Goal: Find specific page/section: Find specific page/section

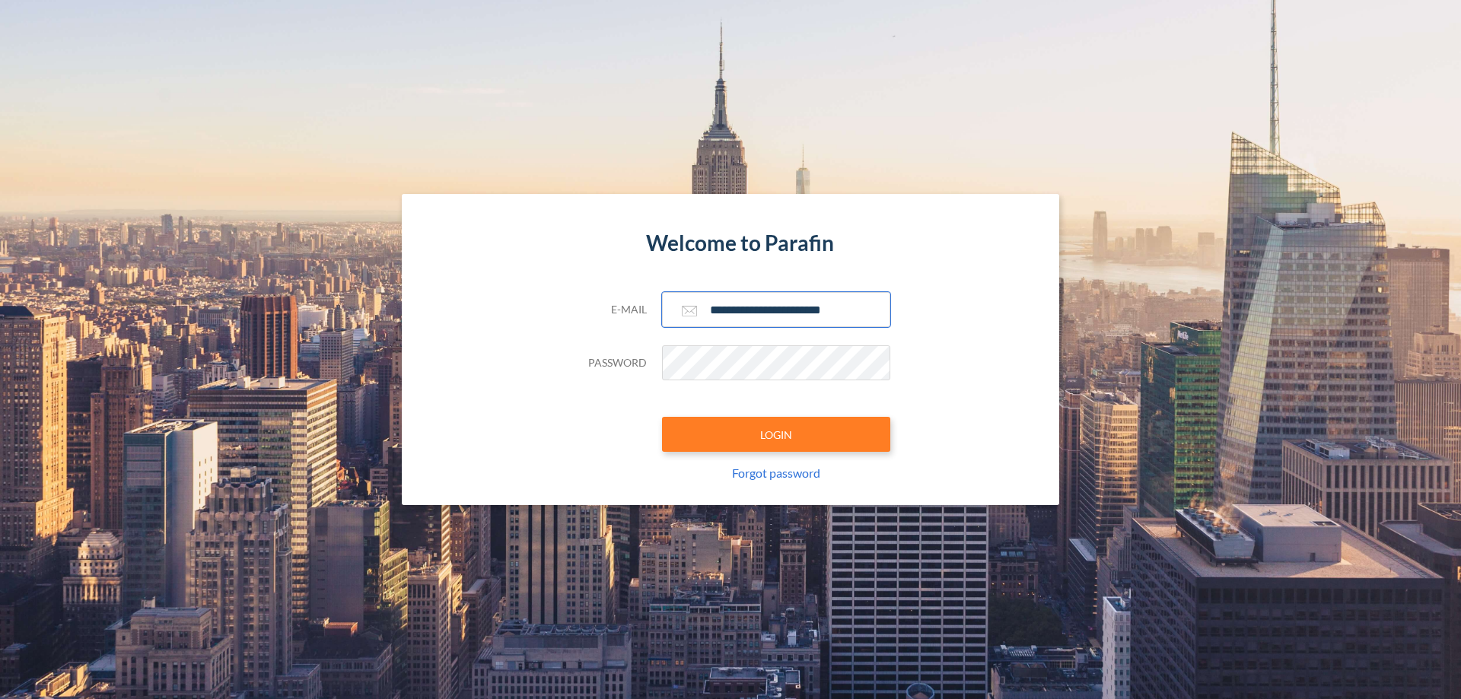
type input "**********"
click at [776, 434] on button "LOGIN" at bounding box center [776, 434] width 228 height 35
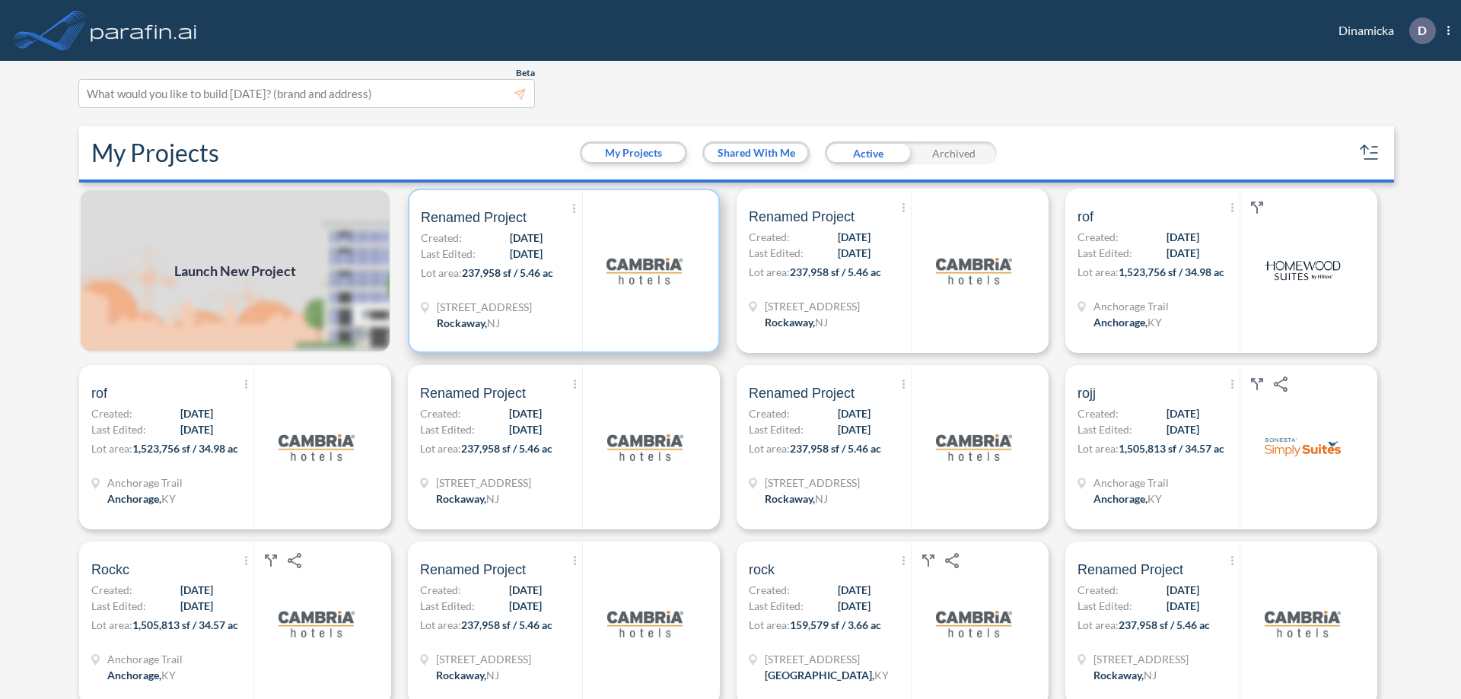
scroll to position [4, 0]
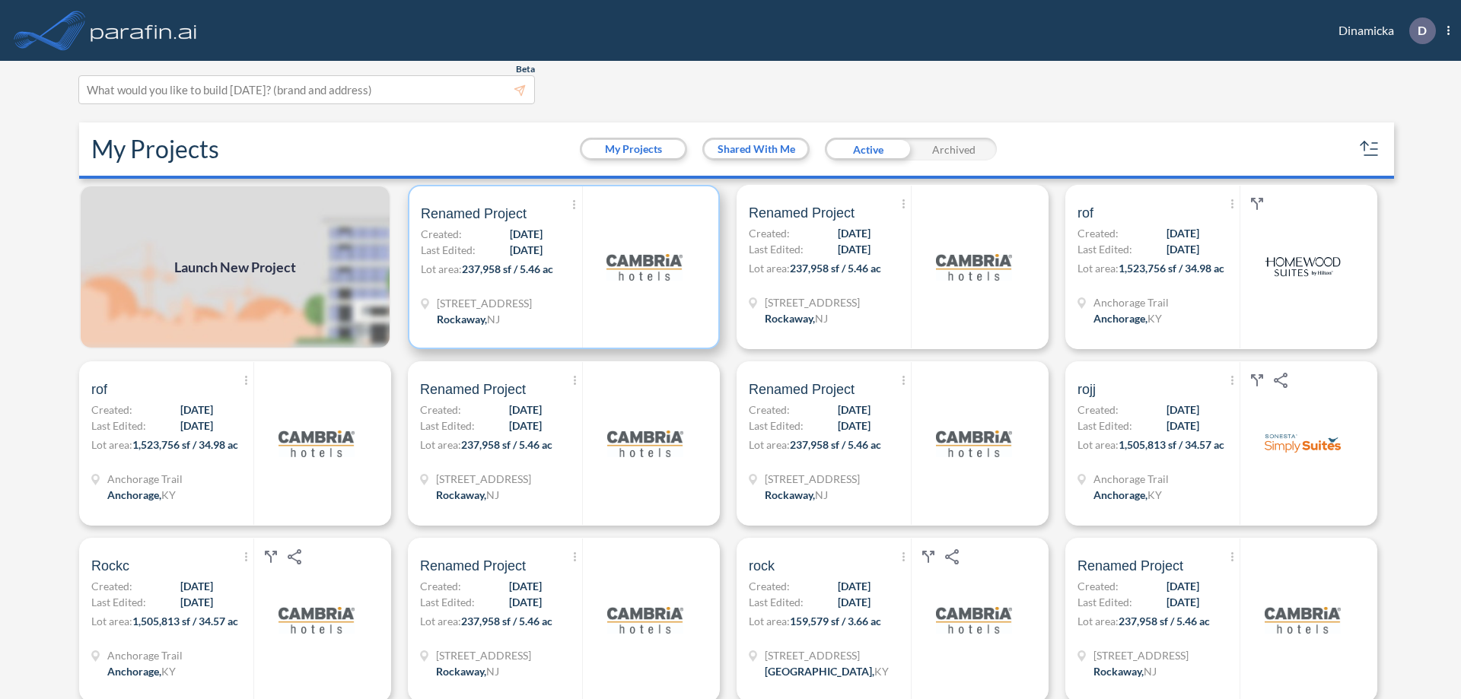
click at [561, 267] on p "Lot area: 237,958 sf / 5.46 ac" at bounding box center [501, 272] width 161 height 22
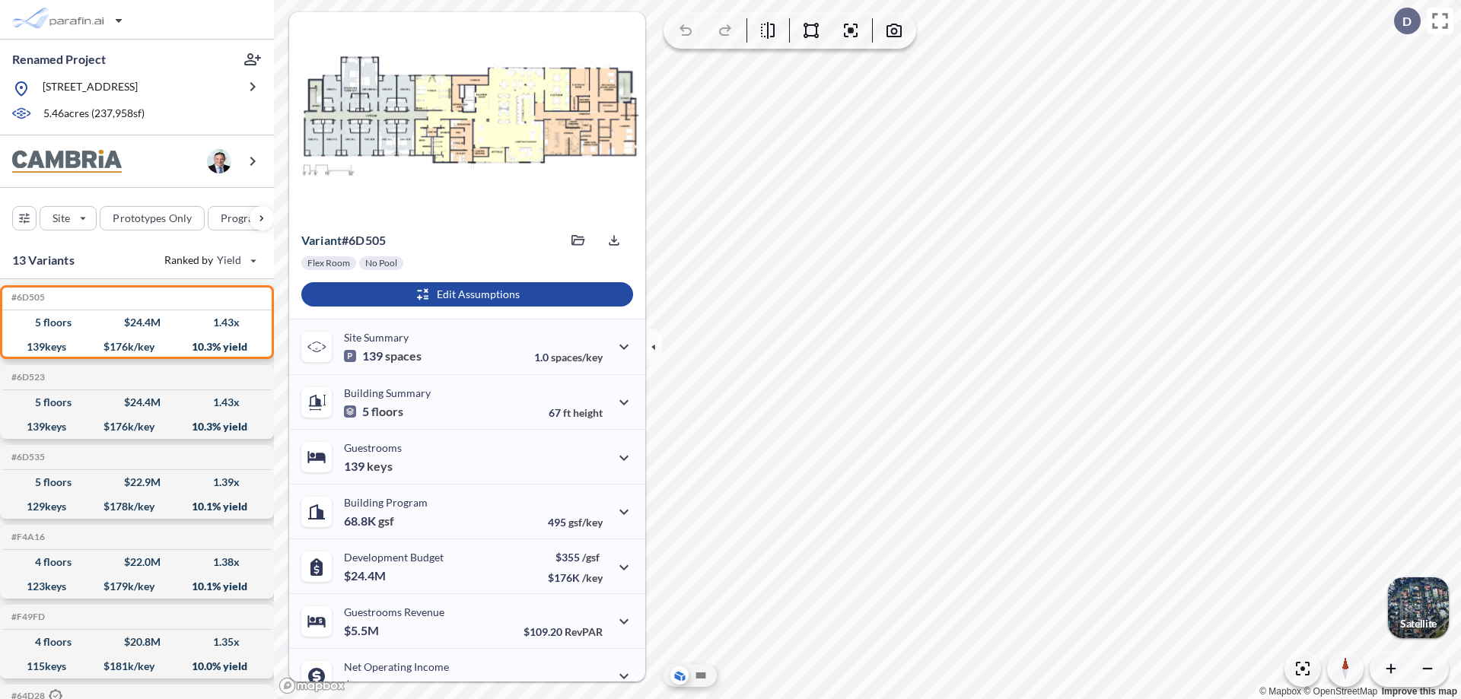
scroll to position [77, 0]
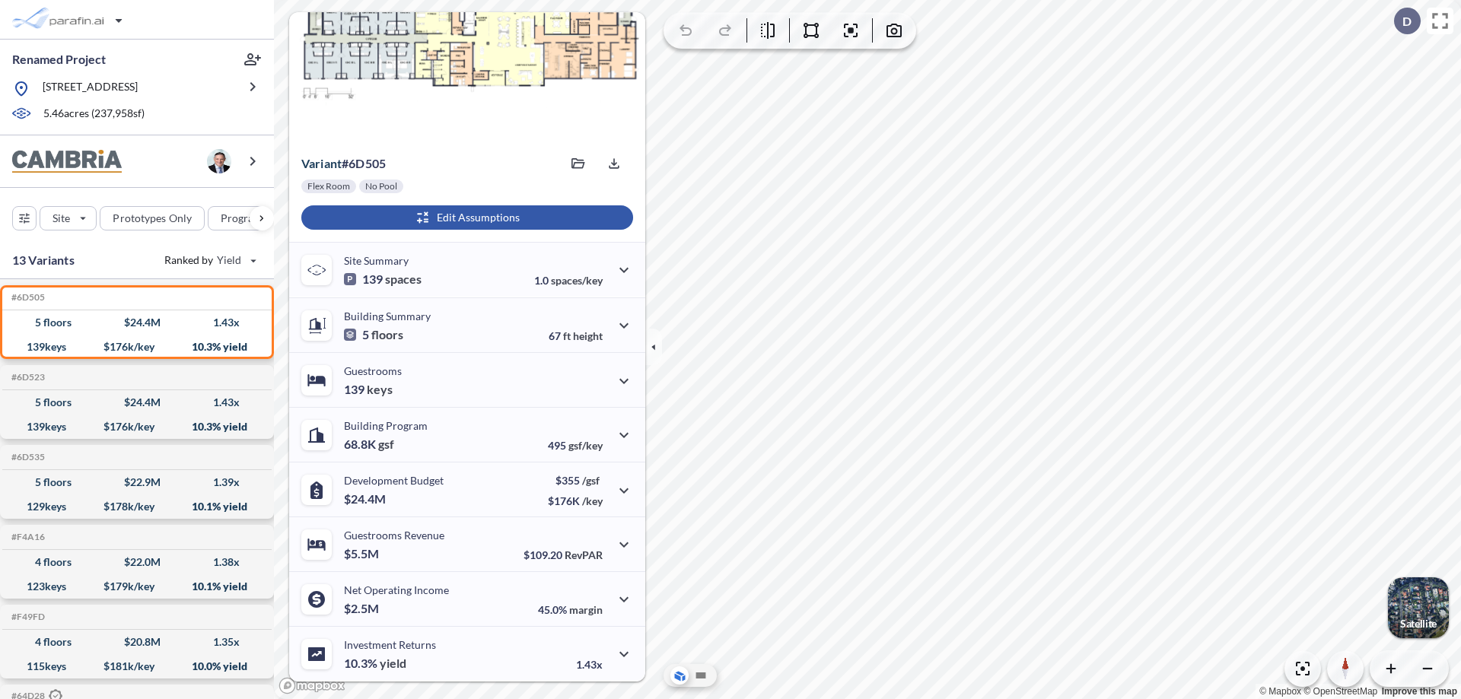
click at [465, 218] on div "button" at bounding box center [467, 217] width 332 height 24
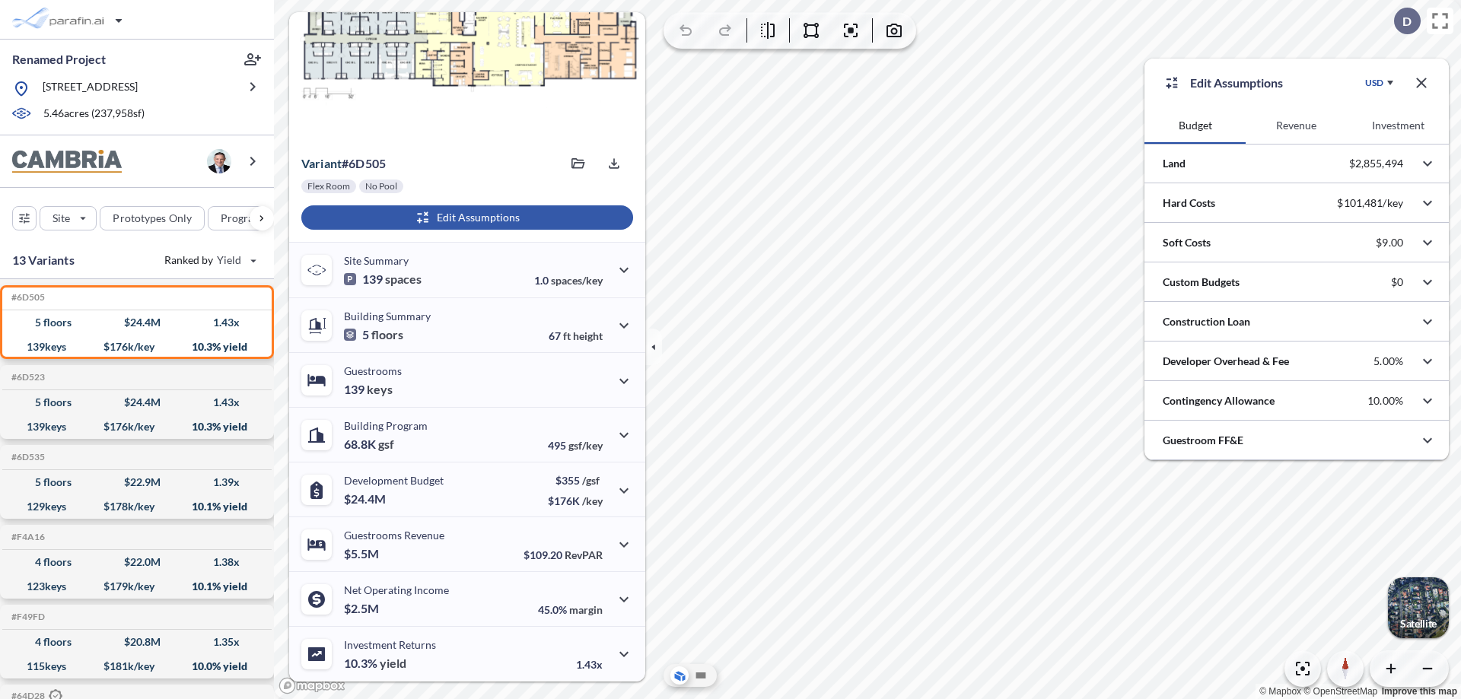
click at [1296, 126] on button "Revenue" at bounding box center [1295, 125] width 101 height 37
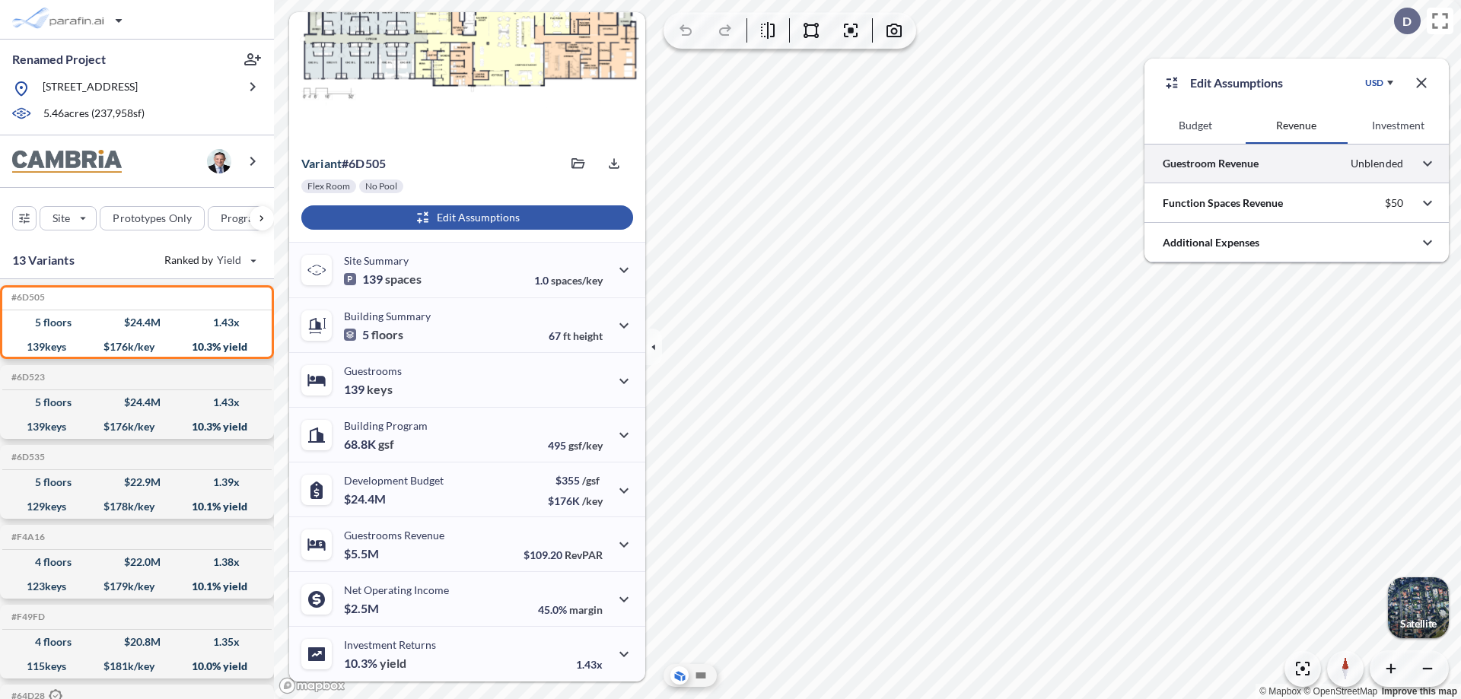
click at [1296, 164] on div at bounding box center [1296, 163] width 304 height 39
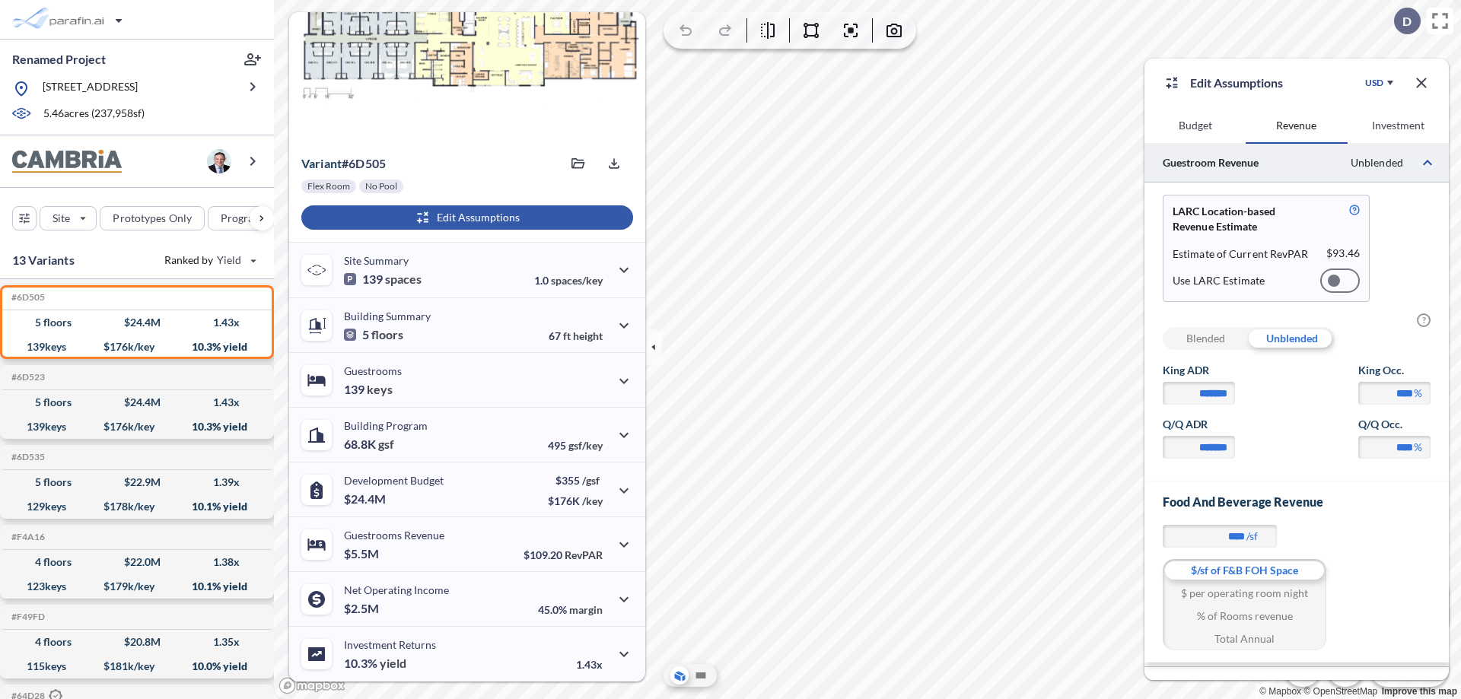
scroll to position [65, 0]
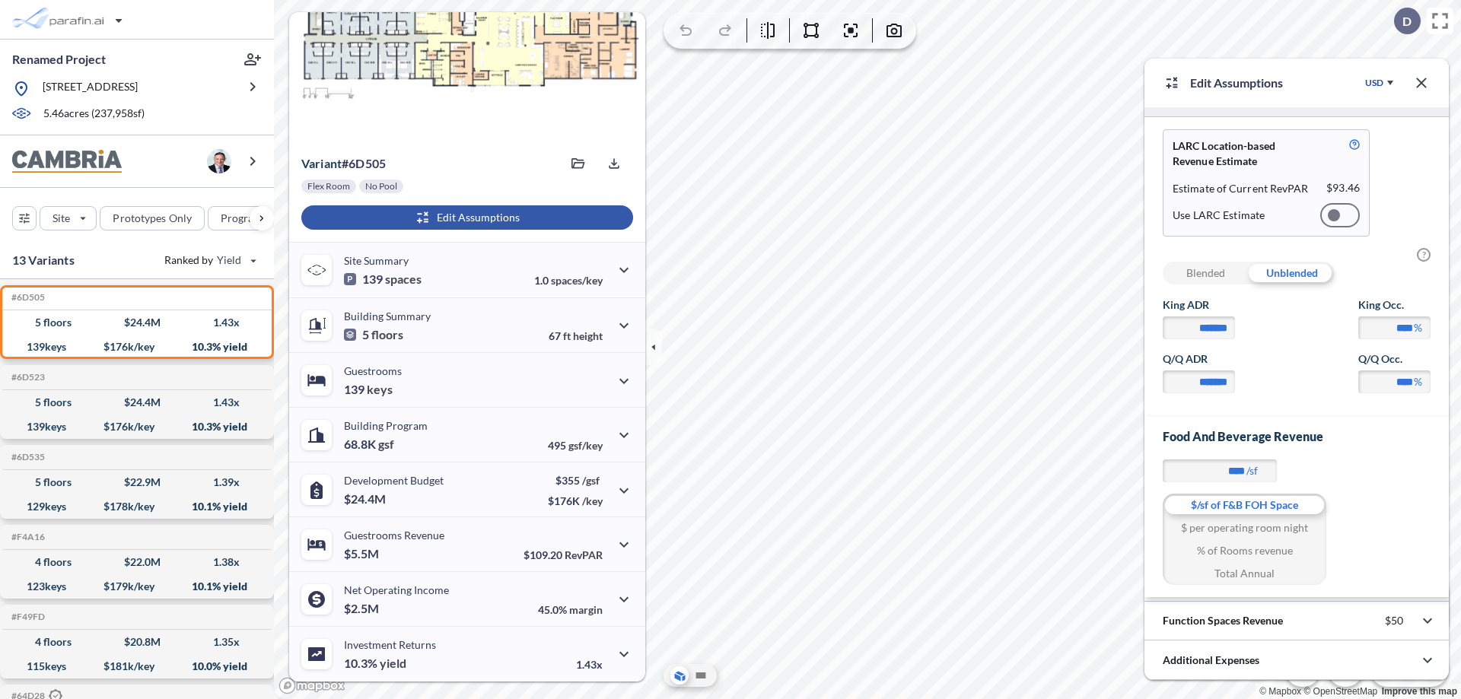
click at [1340, 215] on div at bounding box center [1340, 215] width 40 height 24
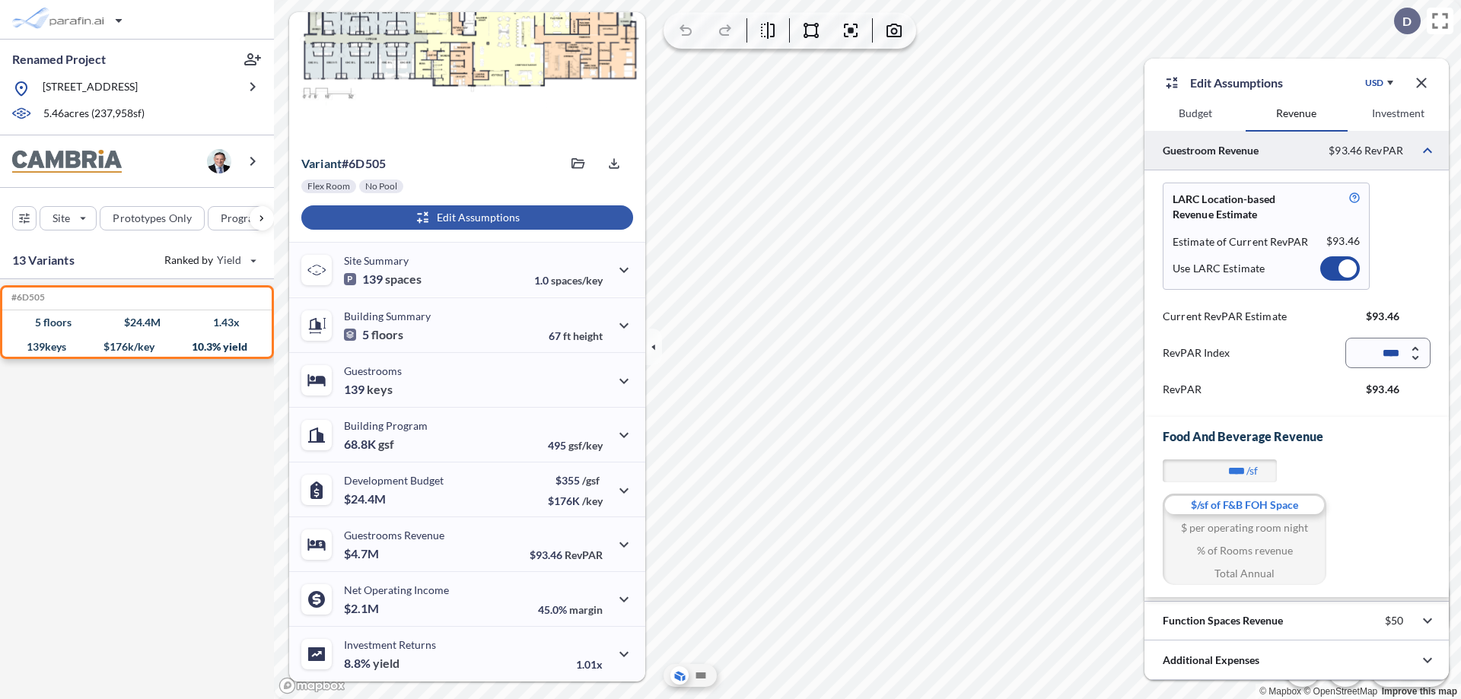
scroll to position [12, 0]
